Goal: Find contact information: Obtain details needed to contact an individual or organization

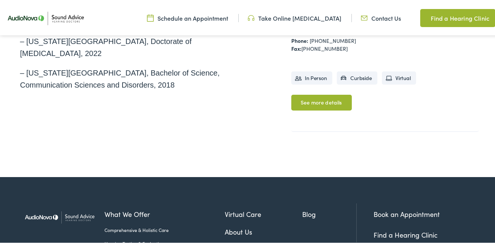
scroll to position [428, 0]
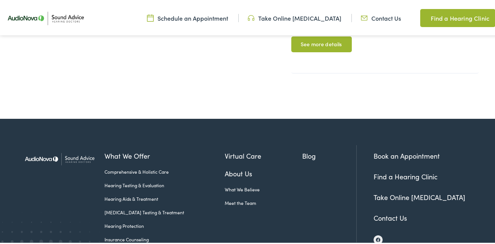
click at [383, 211] on link "Contact Us" at bounding box center [389, 215] width 33 height 9
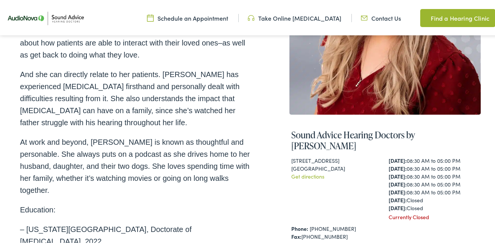
scroll to position [203, 0]
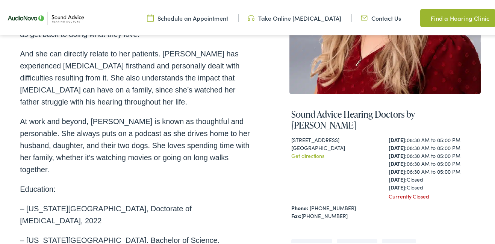
click at [298, 142] on div "[GEOGRAPHIC_DATA]" at bounding box center [336, 146] width 90 height 8
drag, startPoint x: 298, startPoint y: 134, endPoint x: 320, endPoint y: 131, distance: 21.9
click at [320, 142] on div "[GEOGRAPHIC_DATA]" at bounding box center [336, 146] width 90 height 8
copy div "[GEOGRAPHIC_DATA] , [GEOGRAPHIC_DATA]"
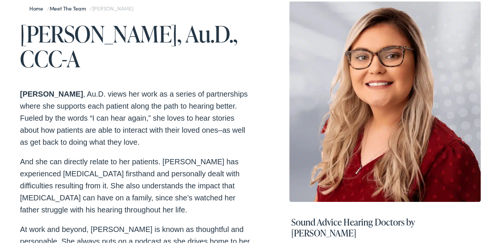
scroll to position [0, 0]
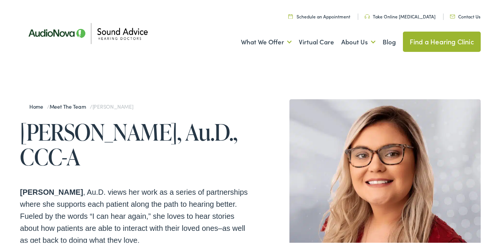
click at [54, 122] on h1 "[PERSON_NAME], Au.D., CCC-A" at bounding box center [135, 143] width 230 height 50
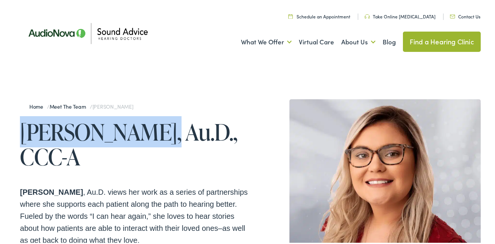
drag, startPoint x: 54, startPoint y: 122, endPoint x: 101, endPoint y: 127, distance: 46.9
click at [101, 127] on h1 "[PERSON_NAME], Au.D., CCC-A" at bounding box center [135, 143] width 230 height 50
copy h1 "[PERSON_NAME]"
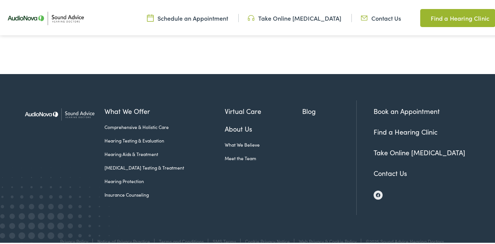
scroll to position [473, 0]
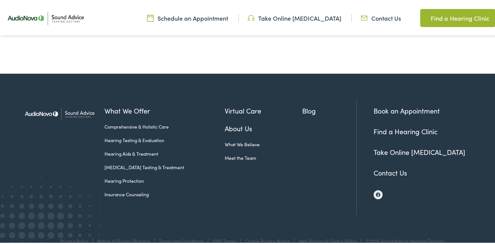
click at [377, 166] on li "Contact Us" at bounding box center [426, 171] width 107 height 10
click at [377, 166] on link "Contact Us" at bounding box center [389, 170] width 33 height 9
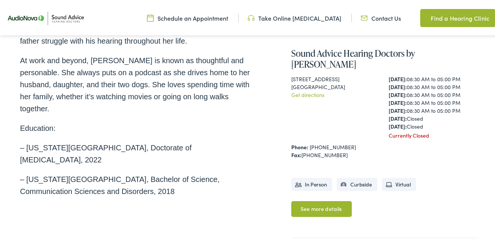
scroll to position [248, 0]
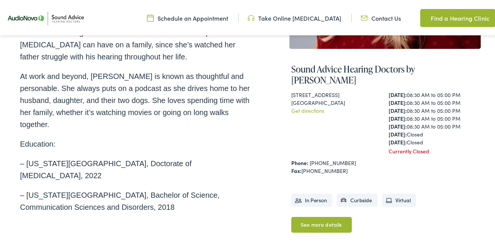
drag, startPoint x: 299, startPoint y: 85, endPoint x: 347, endPoint y: 86, distance: 47.7
click at [346, 86] on div "Home / Meet the Team / [PERSON_NAME] [PERSON_NAME], Au.D., CCC-A [PERSON_NAME]D…" at bounding box center [250, 53] width 460 height 413
copy div "[STREET_ADDRESS]"
drag, startPoint x: 344, startPoint y: 145, endPoint x: 307, endPoint y: 148, distance: 36.9
click at [307, 157] on div "Phone: [PHONE_NUMBER]" at bounding box center [384, 161] width 187 height 8
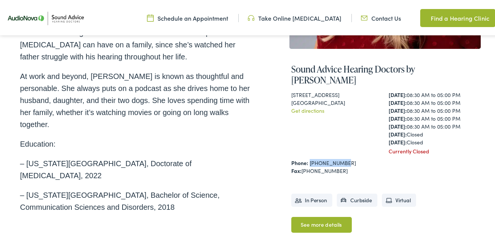
copy link "[PHONE_NUMBER]"
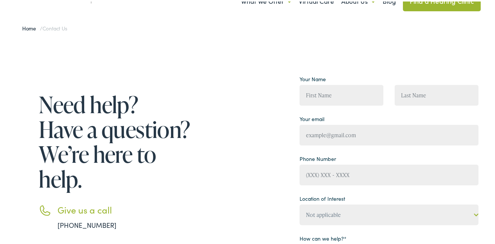
scroll to position [90, 0]
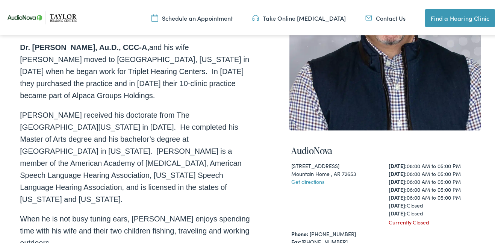
scroll to position [225, 0]
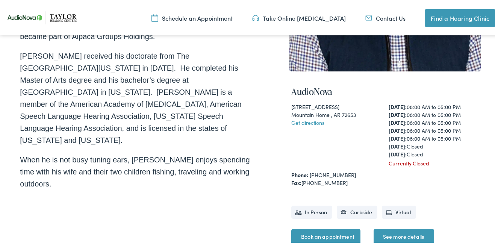
click at [299, 112] on div "Mountain Home , AR 72653" at bounding box center [336, 113] width 90 height 8
drag, startPoint x: 299, startPoint y: 112, endPoint x: 333, endPoint y: 114, distance: 34.2
click at [333, 114] on div "Mountain Home , AR 72653" at bounding box center [336, 113] width 90 height 8
copy div "Mountain Home , [GEOGRAPHIC_DATA]"
click at [289, 105] on div "AudioNova 202 N. College Street Mountain Home , AR 72653 Get directions Monday:…" at bounding box center [384, 171] width 191 height 202
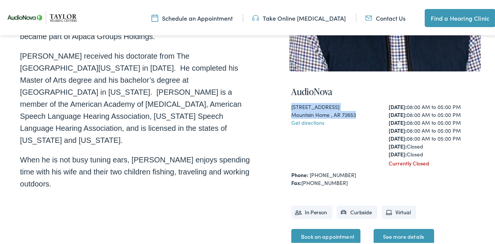
drag, startPoint x: 287, startPoint y: 105, endPoint x: 348, endPoint y: 109, distance: 60.9
click at [348, 109] on div "AudioNova 202 N. College Street Mountain Home , AR 72653 Get directions Monday:…" at bounding box center [384, 171] width 191 height 202
copy div "202 N. College Street Mountain Home , AR 72653"
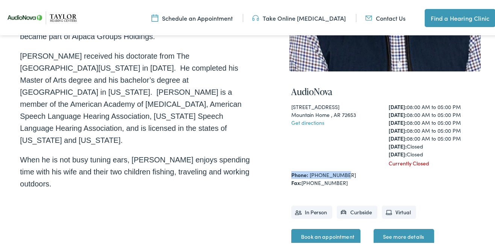
drag, startPoint x: 346, startPoint y: 167, endPoint x: 344, endPoint y: 172, distance: 5.7
click at [344, 172] on div "Phone: 870-424-4600" at bounding box center [384, 173] width 187 height 8
copy div "Phone: 870-424-4600"
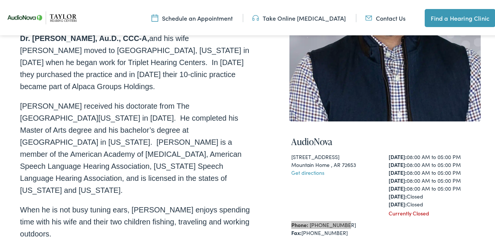
scroll to position [0, 0]
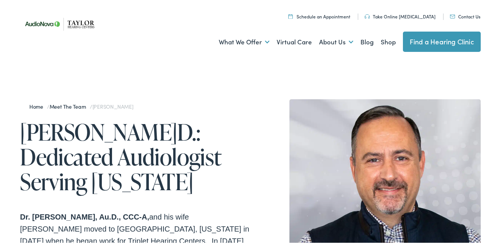
click at [42, 130] on h1 "Matthew A. Taylor, Au.D.: Dedicated Audiologist Serving Tennessee" at bounding box center [135, 155] width 230 height 74
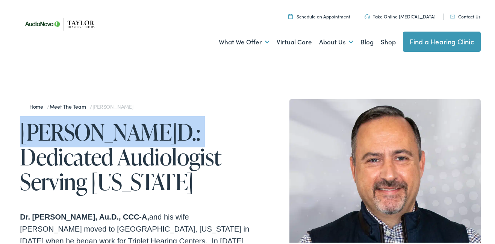
drag, startPoint x: 42, startPoint y: 130, endPoint x: 137, endPoint y: 136, distance: 94.8
click at [137, 136] on h1 "Matthew A. Taylor, Au.D.: Dedicated Audiologist Serving Tennessee" at bounding box center [135, 155] width 230 height 74
copy h1 "Matthew A. Taylor"
